Goal: Task Accomplishment & Management: Manage account settings

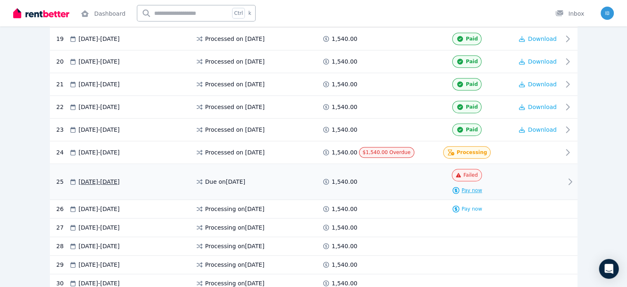
scroll to position [619, 0]
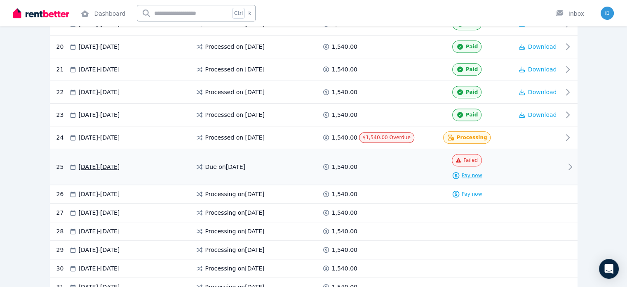
click at [483, 172] on span "Pay now" at bounding box center [472, 175] width 21 height 7
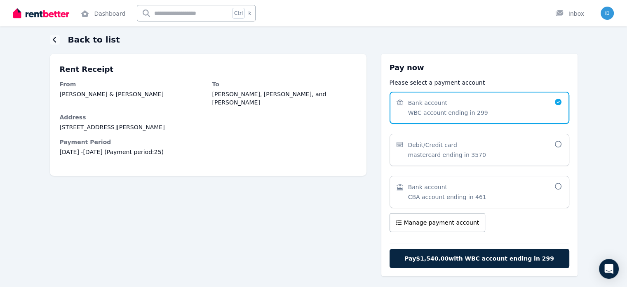
scroll to position [41, 0]
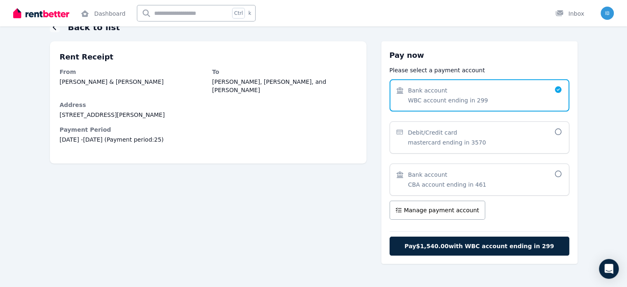
click at [540, 185] on span "Bank account CBA account ending in 461" at bounding box center [476, 179] width 158 height 18
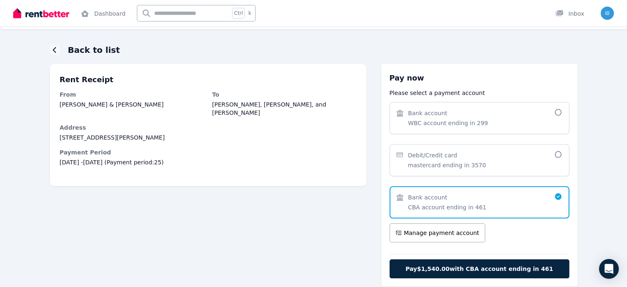
scroll to position [0, 0]
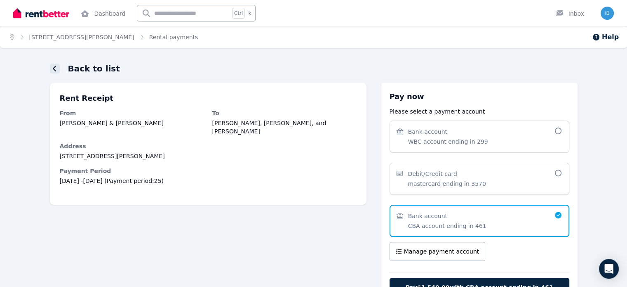
click at [50, 65] on div at bounding box center [55, 69] width 10 height 10
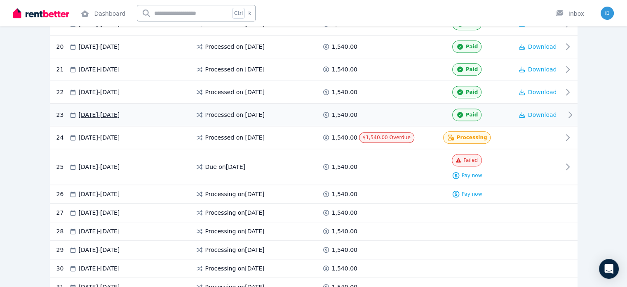
scroll to position [619, 0]
